Goal: Navigation & Orientation: Find specific page/section

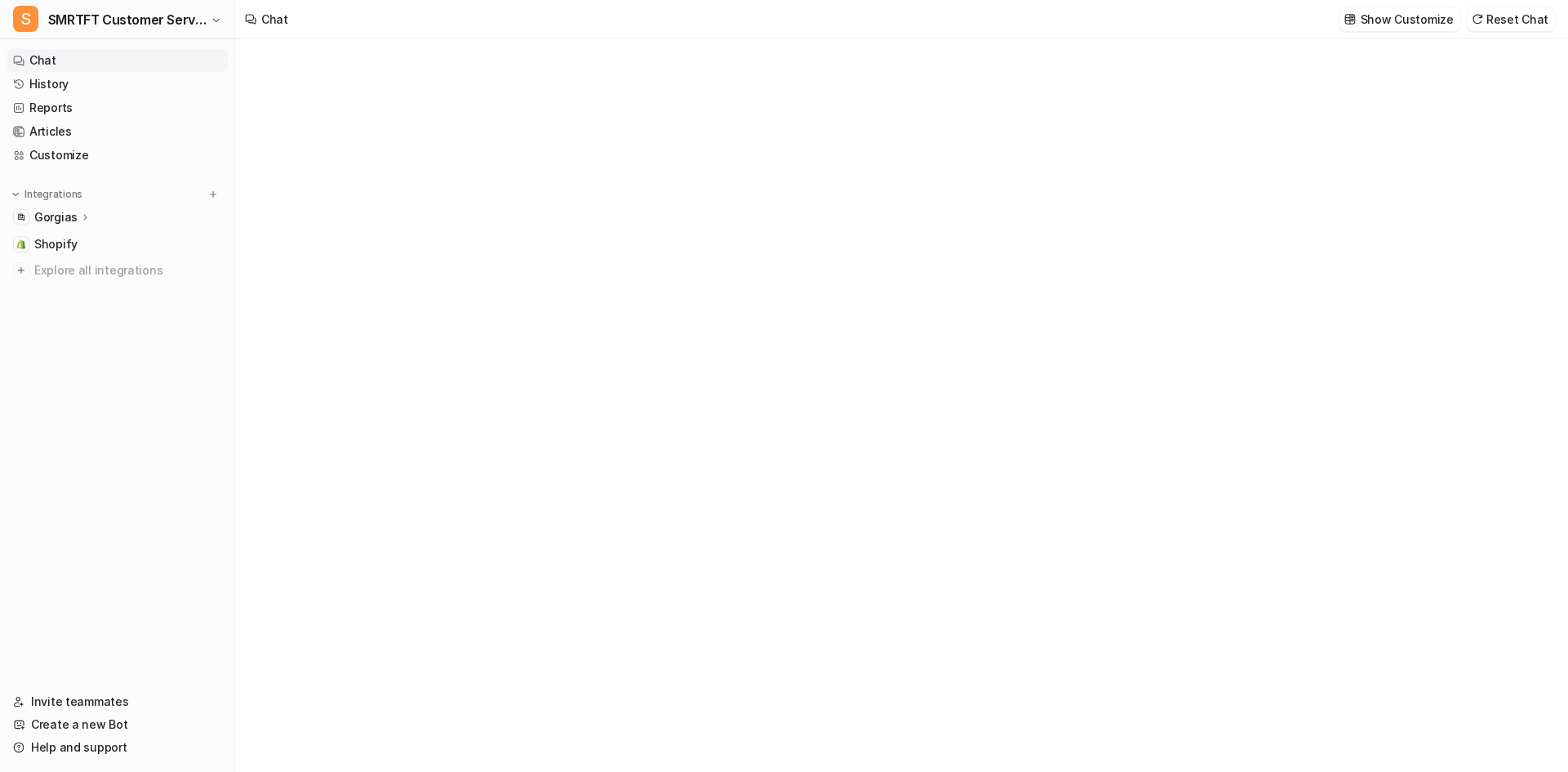
type textarea "**********"
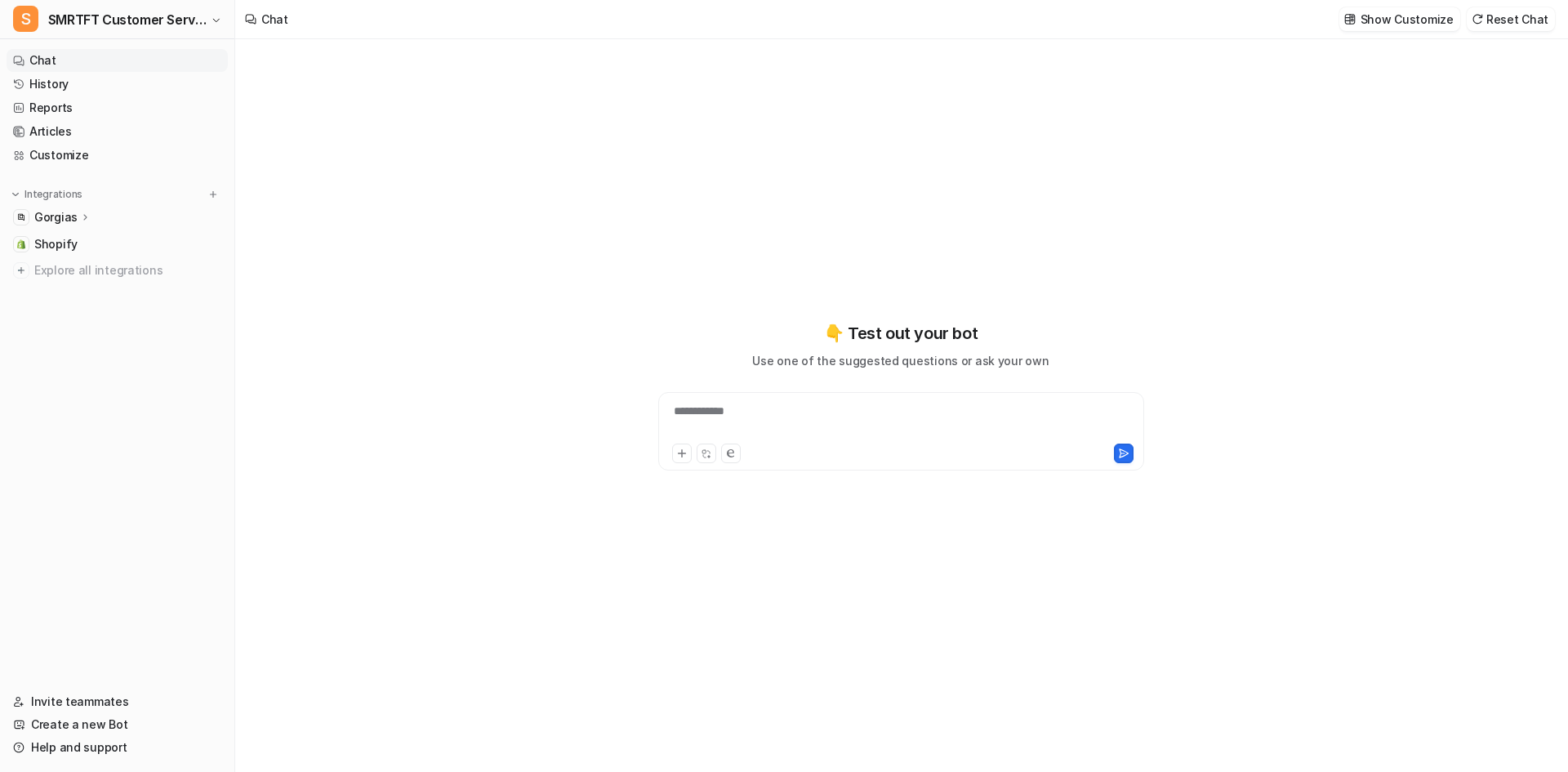
click at [55, 65] on link "Chat" at bounding box center [118, 60] width 221 height 23
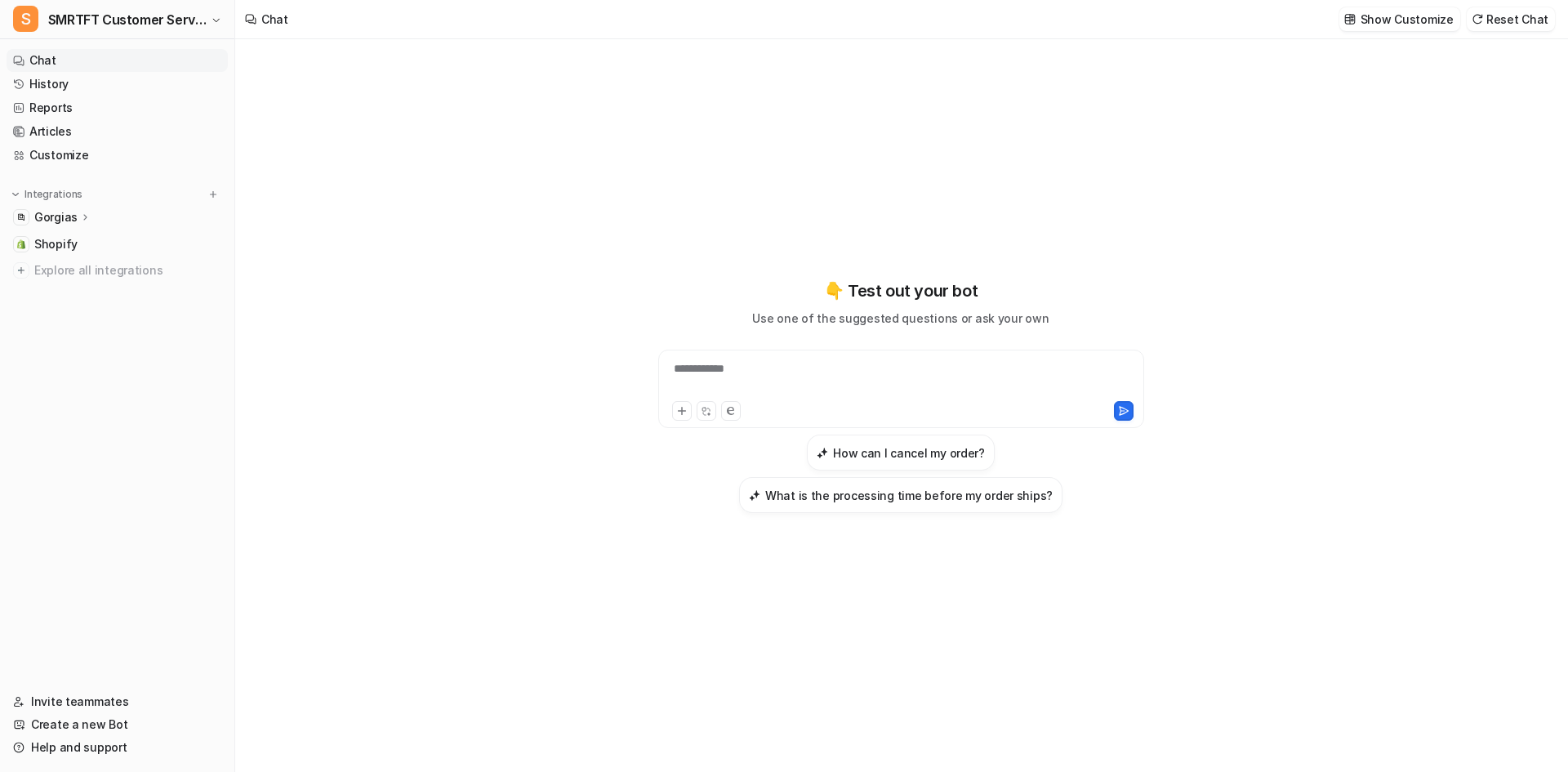
click at [62, 217] on p "Gorgias" at bounding box center [56, 217] width 43 height 17
click at [58, 235] on p "Overview" at bounding box center [73, 241] width 52 height 17
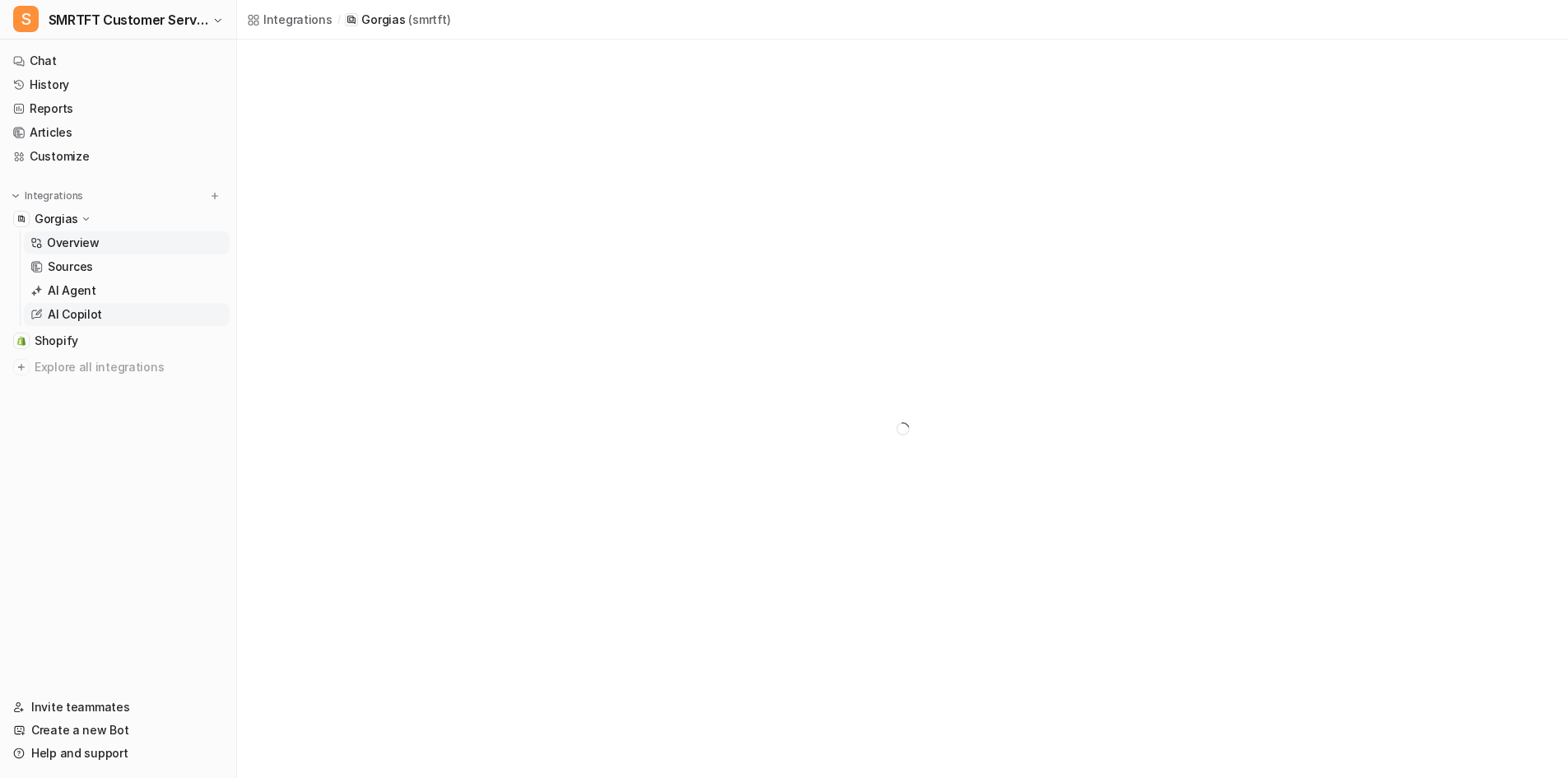
click at [82, 316] on p "AI Copilot" at bounding box center [74, 314] width 54 height 17
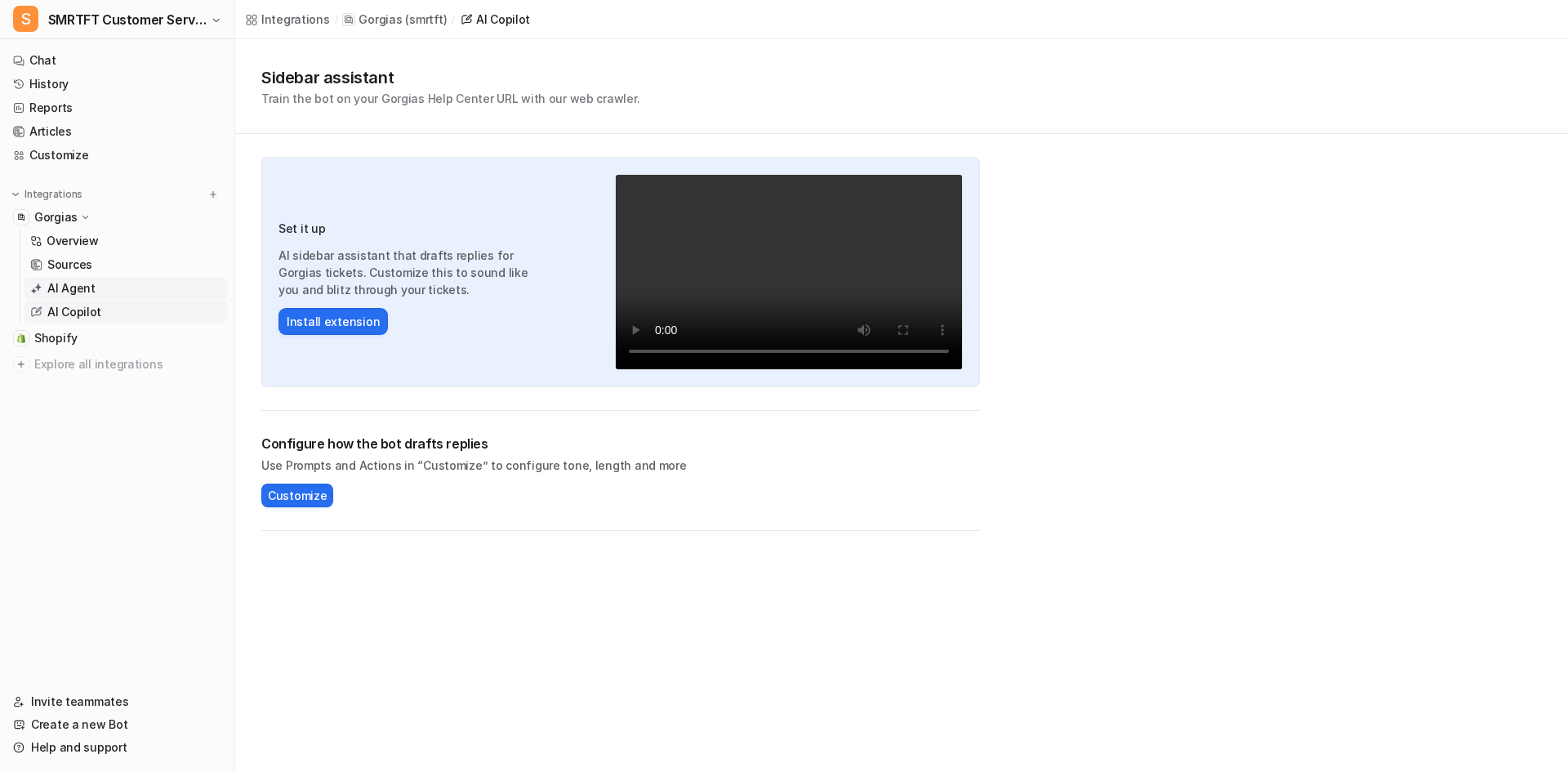
click at [73, 292] on p "AI Agent" at bounding box center [71, 288] width 48 height 17
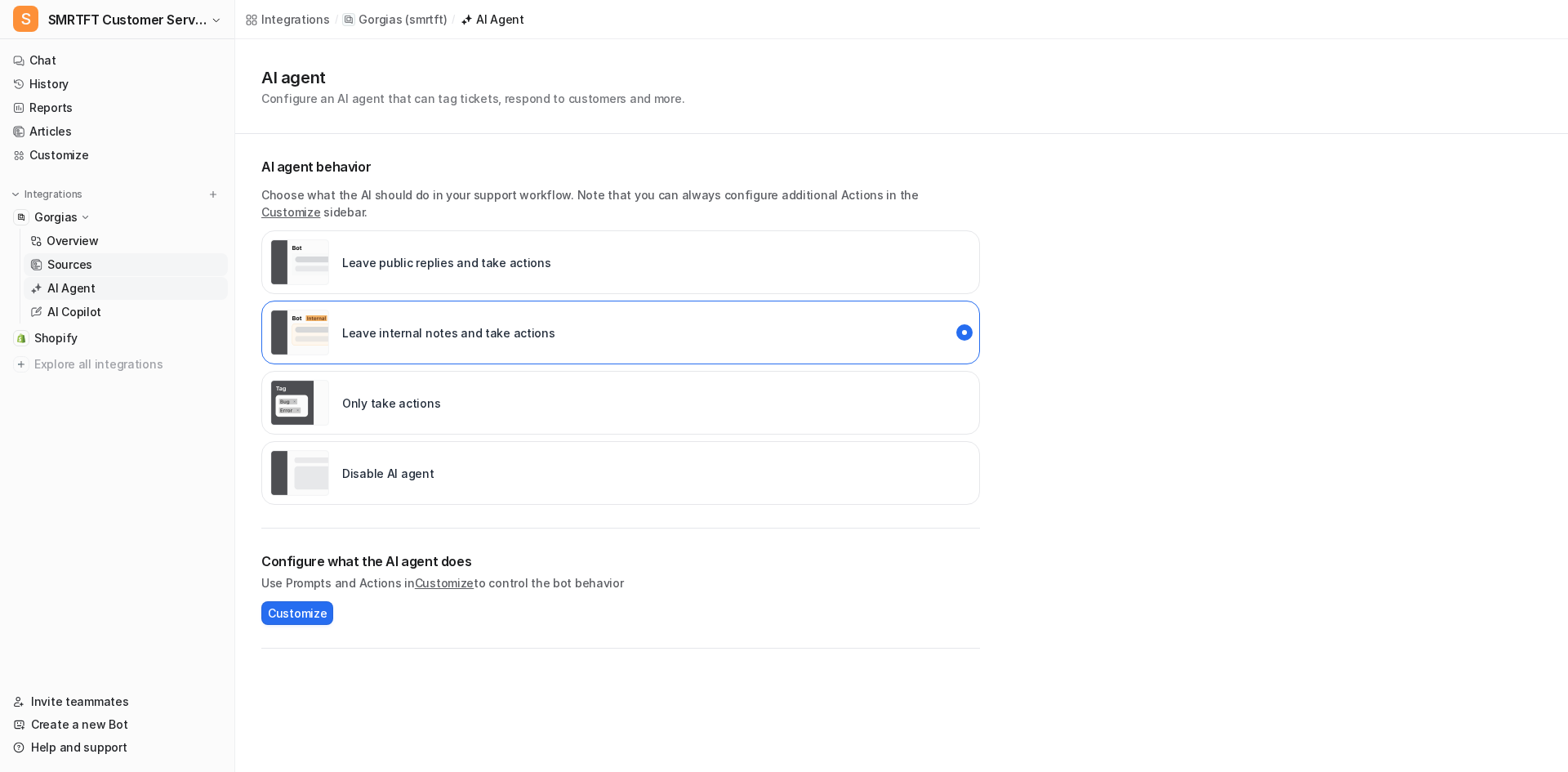
click at [69, 263] on p "Sources" at bounding box center [70, 265] width 45 height 17
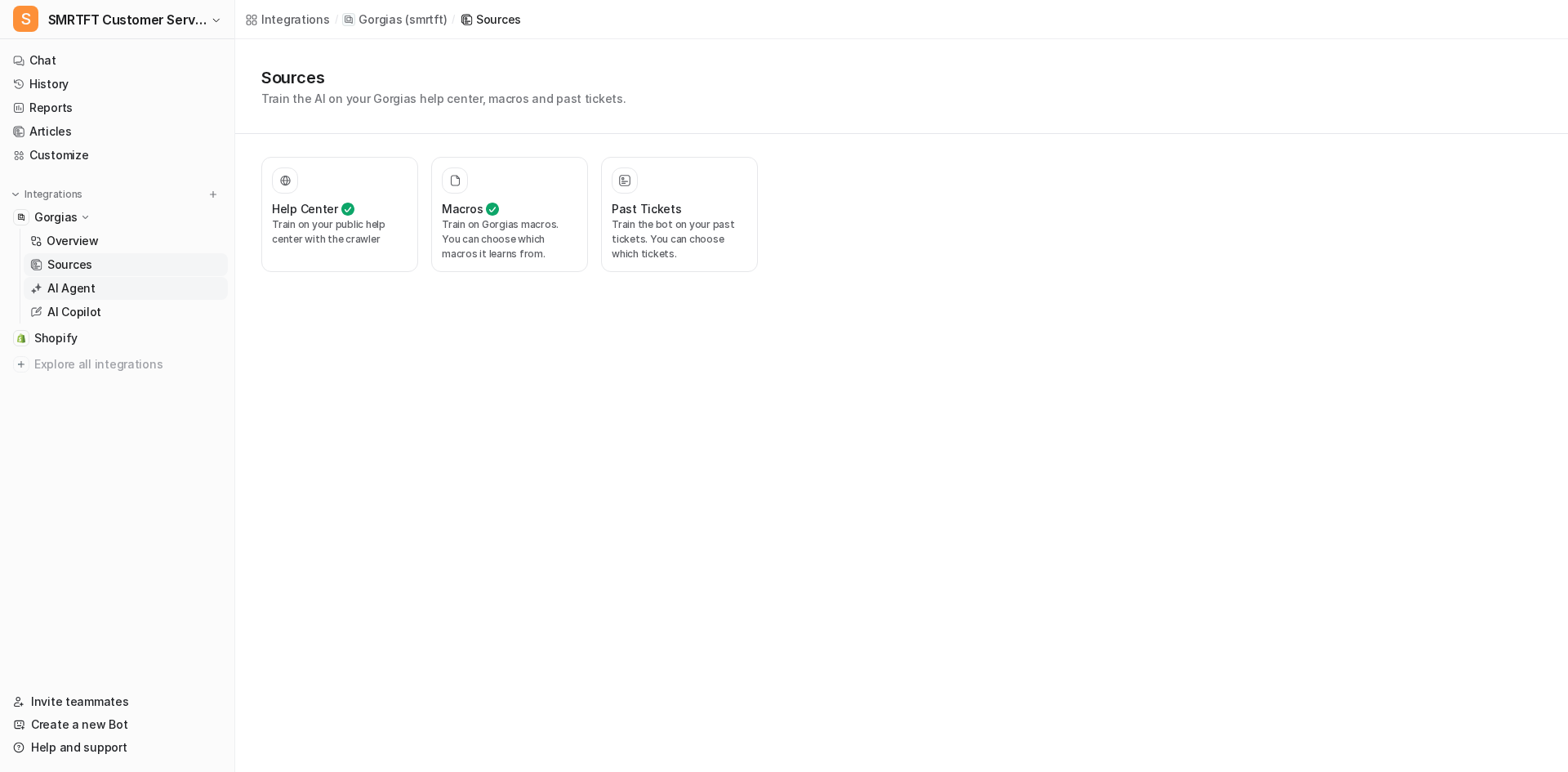
click at [111, 285] on link "AI Agent" at bounding box center [125, 288] width 204 height 23
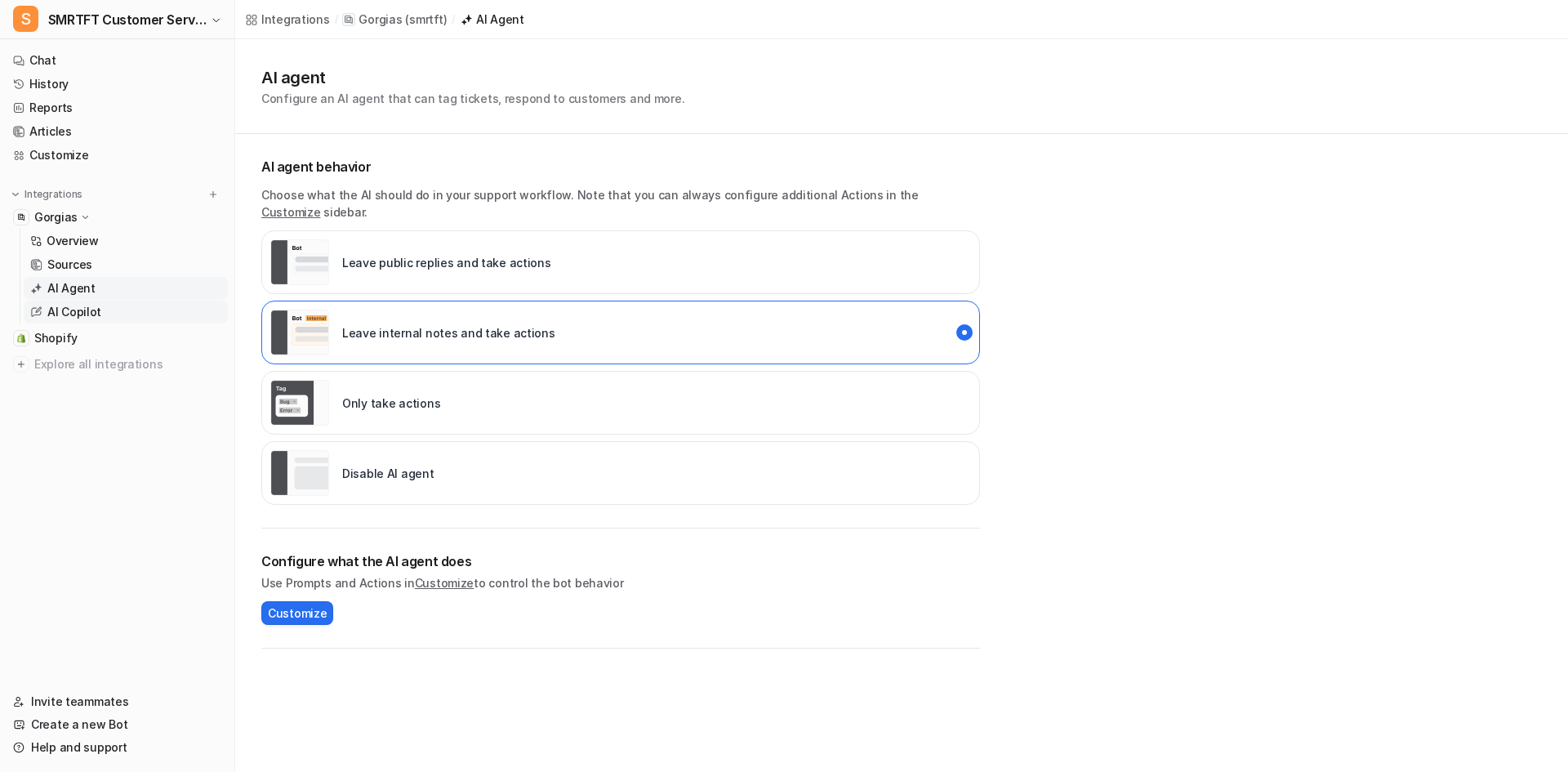
click at [97, 306] on p "AI Copilot" at bounding box center [74, 312] width 54 height 17
